Goal: Task Accomplishment & Management: Manage account settings

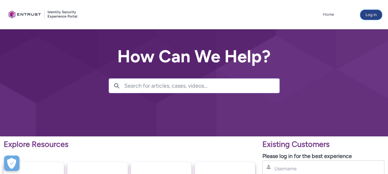
click at [365, 16] on button "Log in" at bounding box center [371, 15] width 22 height 10
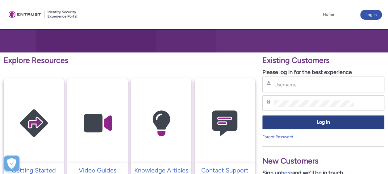
scroll to position [92, 0]
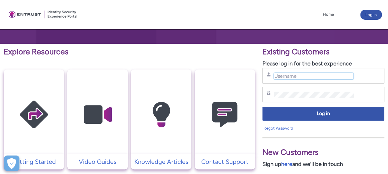
click at [278, 76] on input "Username" at bounding box center [313, 76] width 80 height 6
type input "[EMAIL_ADDRESS][DOMAIN_NAME]"
click at [277, 128] on link "Forgot Password" at bounding box center [277, 128] width 31 height 5
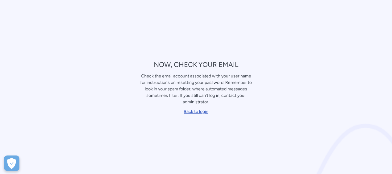
click at [190, 110] on link "Back to login" at bounding box center [196, 111] width 25 height 5
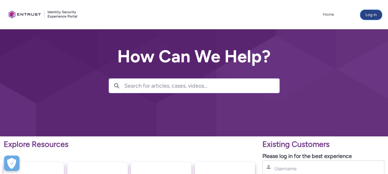
click at [365, 13] on button "Log in" at bounding box center [371, 15] width 22 height 10
